Goal: Task Accomplishment & Management: Manage account settings

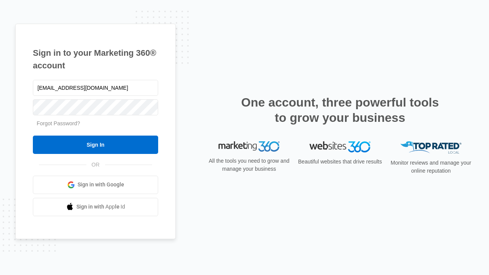
type input "[EMAIL_ADDRESS][DOMAIN_NAME]"
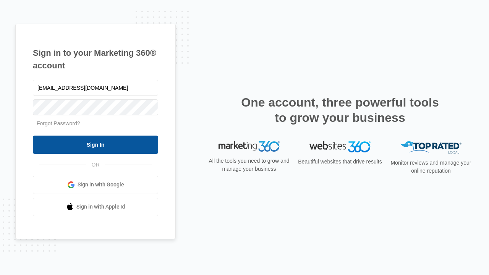
click at [95, 144] on input "Sign In" at bounding box center [95, 145] width 125 height 18
